Goal: Task Accomplishment & Management: Use online tool/utility

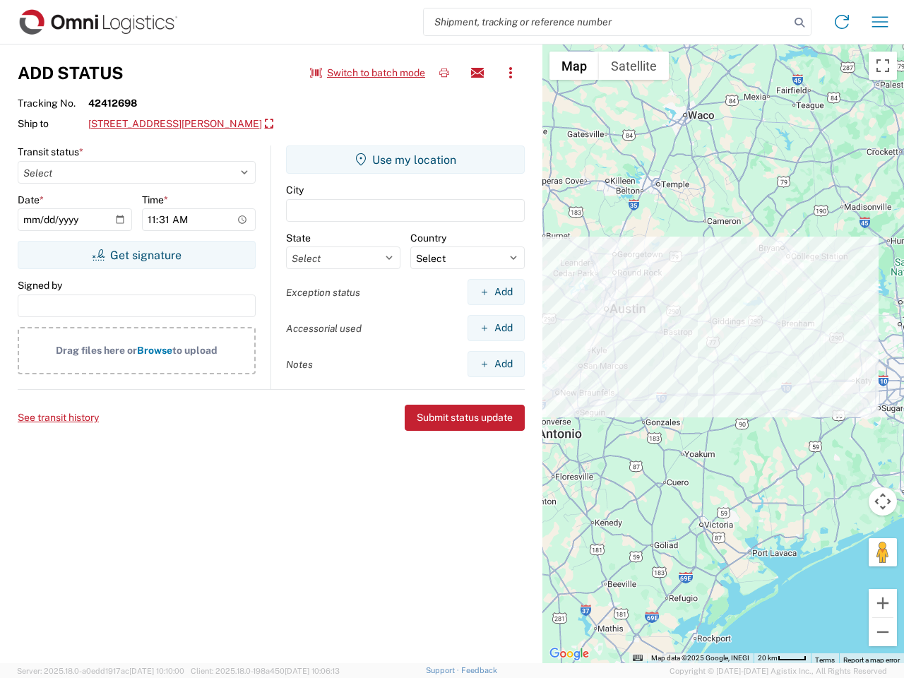
click at [607, 22] on input "search" at bounding box center [607, 21] width 366 height 27
click at [800, 23] on icon at bounding box center [800, 23] width 20 height 20
click at [842, 22] on icon at bounding box center [842, 22] width 23 height 23
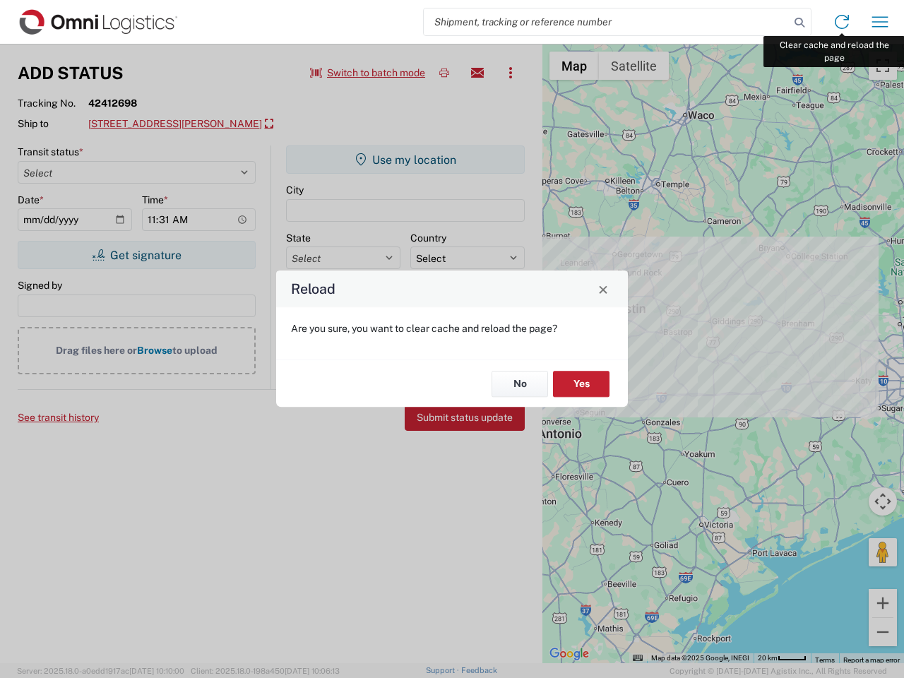
click at [880, 22] on div "Reload Are you sure, you want to clear cache and reload the page? No Yes" at bounding box center [452, 339] width 904 height 678
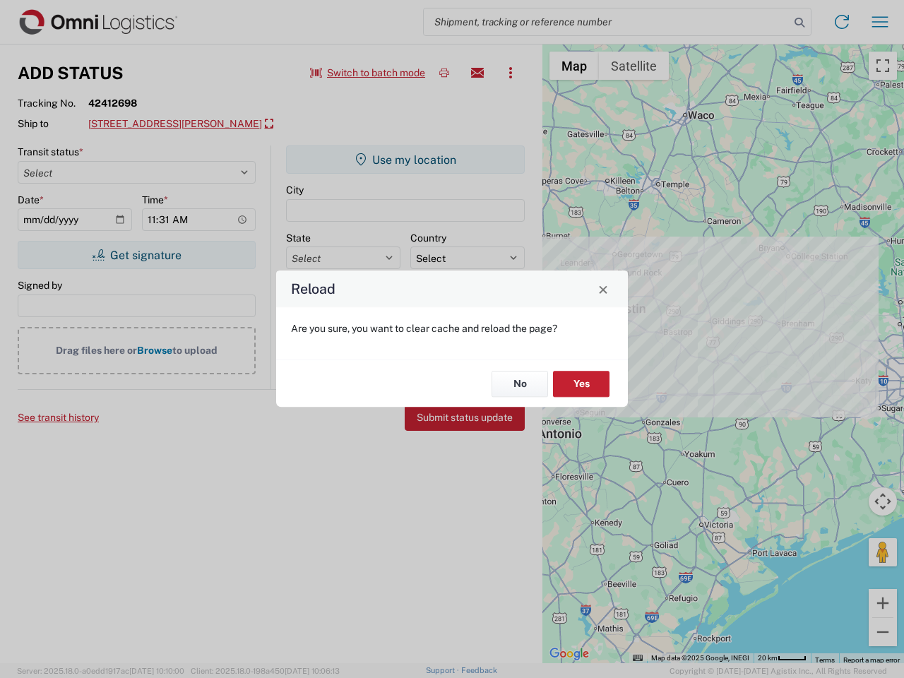
click at [368, 73] on div "Reload Are you sure, you want to clear cache and reload the page? No Yes" at bounding box center [452, 339] width 904 height 678
click at [444, 73] on div "Reload Are you sure, you want to clear cache and reload the page? No Yes" at bounding box center [452, 339] width 904 height 678
click at [478, 73] on div "Reload Are you sure, you want to clear cache and reload the page? No Yes" at bounding box center [452, 339] width 904 height 678
click at [511, 73] on div "Reload Are you sure, you want to clear cache and reload the page? No Yes" at bounding box center [452, 339] width 904 height 678
click at [211, 124] on div "Reload Are you sure, you want to clear cache and reload the page? No Yes" at bounding box center [452, 339] width 904 height 678
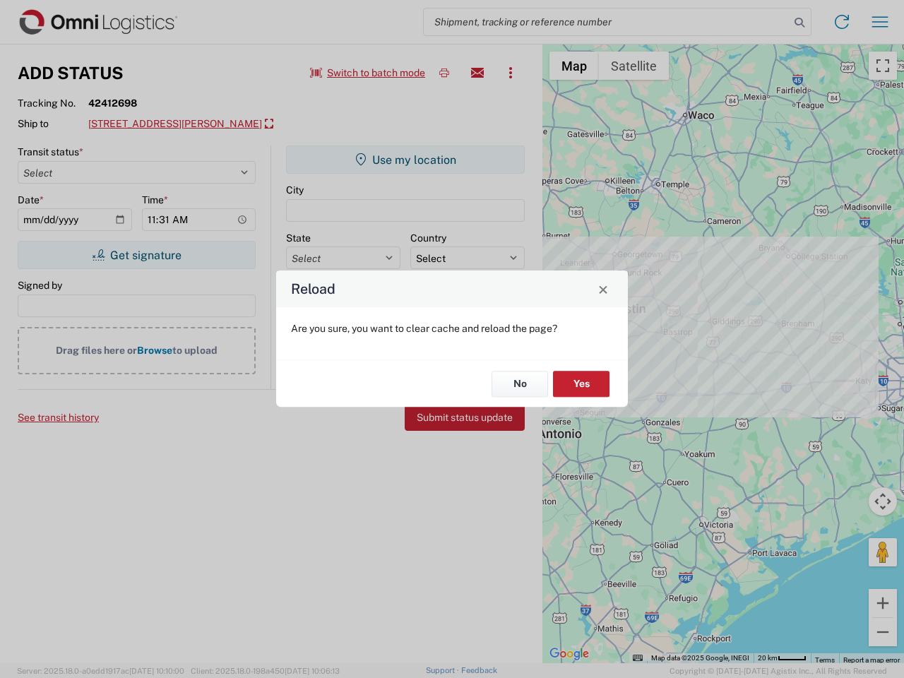
click at [136, 255] on div "Reload Are you sure, you want to clear cache and reload the page? No Yes" at bounding box center [452, 339] width 904 height 678
